Goal: Navigation & Orientation: Find specific page/section

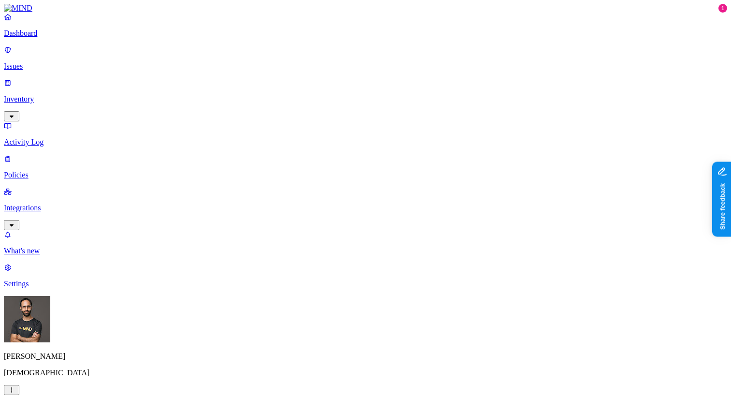
click at [58, 95] on p "Inventory" at bounding box center [366, 99] width 724 height 9
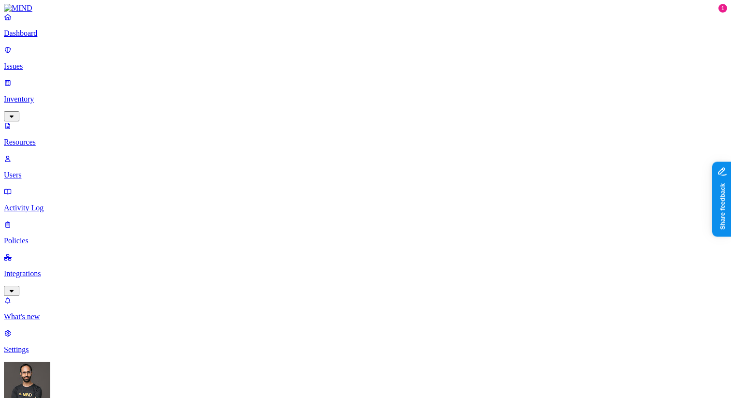
click at [301, 148] on span "PHI" at bounding box center [295, 152] width 13 height 8
click at [289, 140] on img at bounding box center [293, 144] width 8 height 8
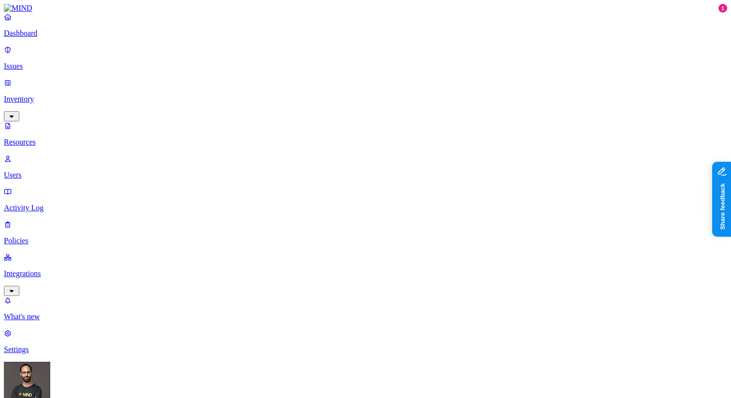
click at [72, 62] on p "Issues" at bounding box center [366, 66] width 724 height 9
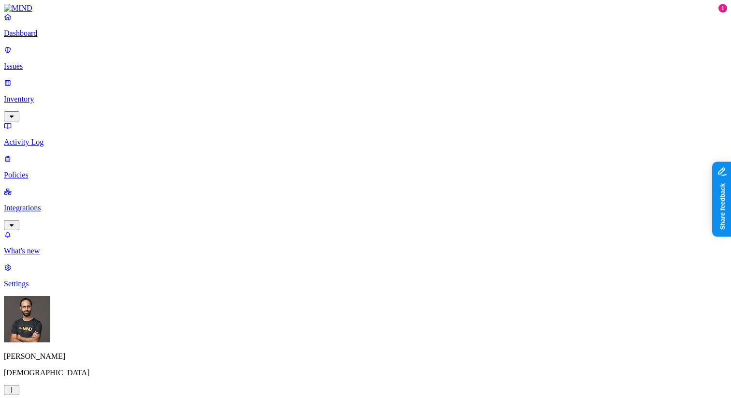
click at [56, 100] on p "Activity Log" at bounding box center [366, 142] width 724 height 9
click at [51, 100] on p "Policies" at bounding box center [366, 175] width 724 height 9
click at [92, 100] on link "What's new" at bounding box center [366, 242] width 724 height 25
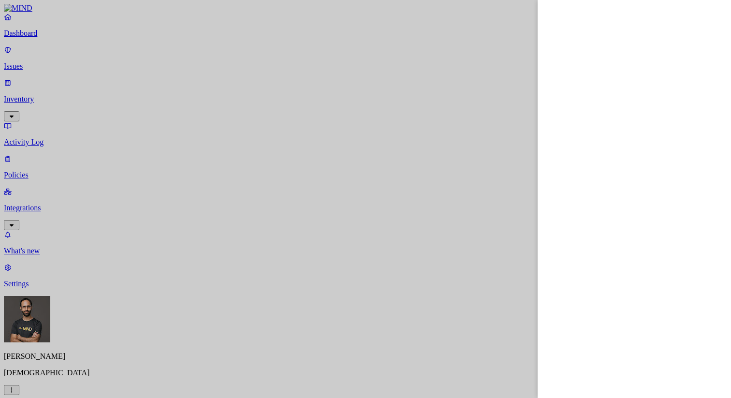
click at [427, 51] on div at bounding box center [365, 199] width 731 height 398
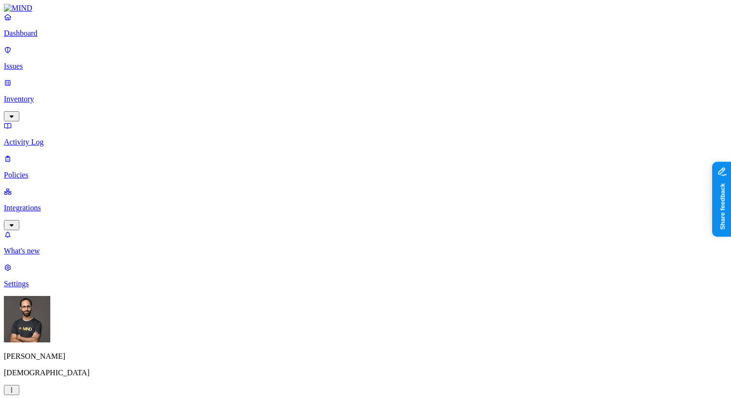
click at [64, 64] on p "Issues" at bounding box center [366, 66] width 724 height 9
